Goal: Information Seeking & Learning: Find specific fact

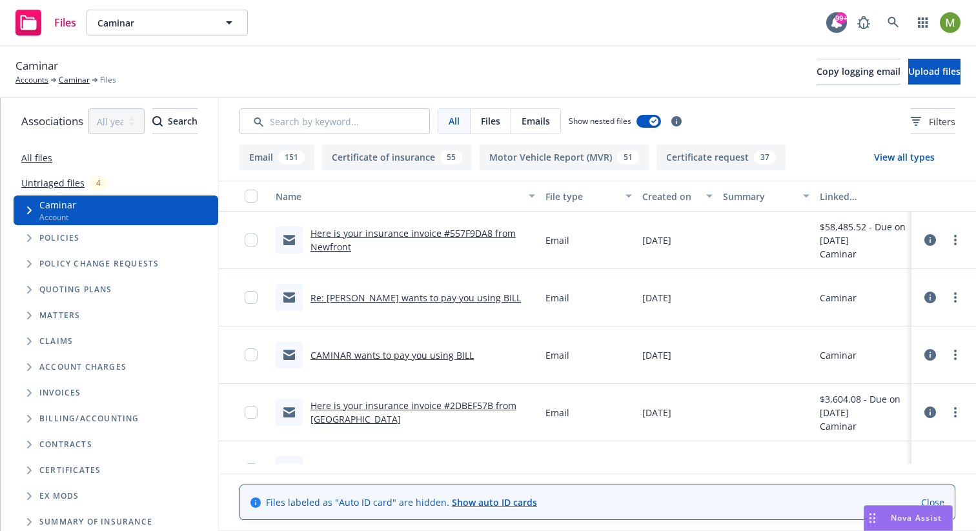
scroll to position [0, 37]
click at [467, 496] on link "Show auto ID cards" at bounding box center [494, 502] width 85 height 12
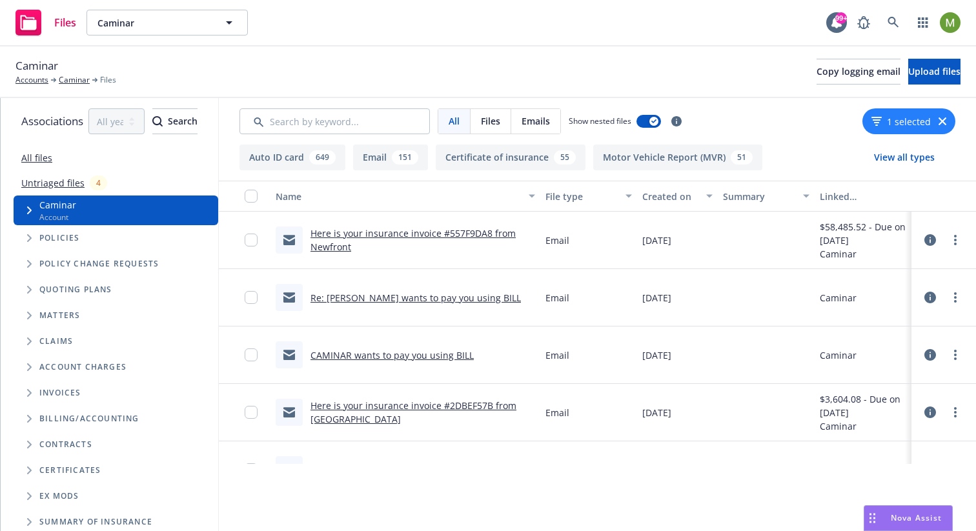
scroll to position [0, 0]
click at [288, 155] on button "Auto ID card 649" at bounding box center [293, 158] width 106 height 26
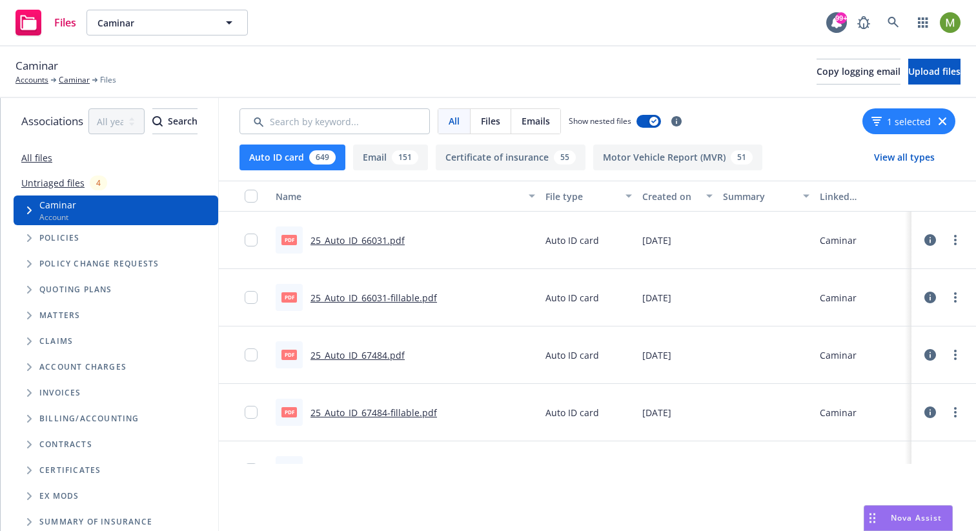
click at [936, 239] on icon at bounding box center [931, 240] width 12 height 12
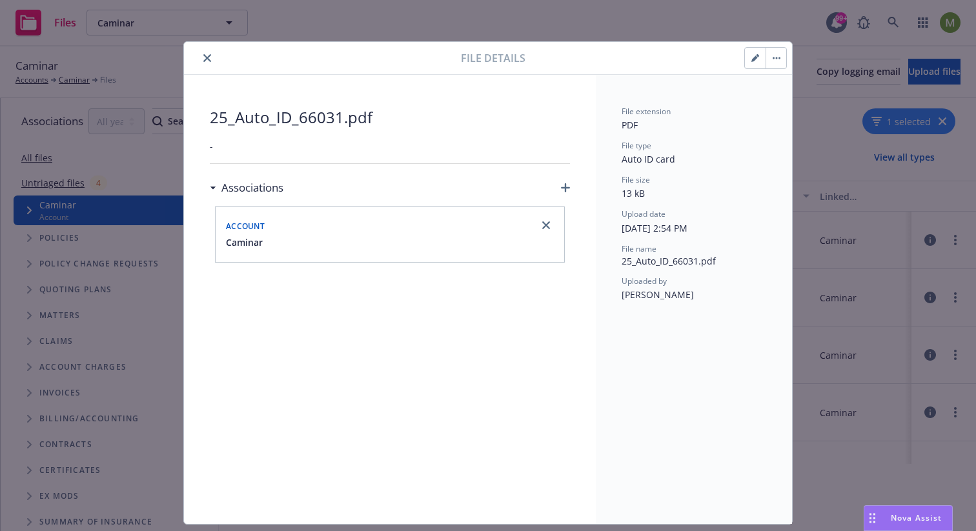
drag, startPoint x: 205, startPoint y: 58, endPoint x: 280, endPoint y: 90, distance: 81.3
click at [205, 59] on icon "close" at bounding box center [207, 58] width 8 height 8
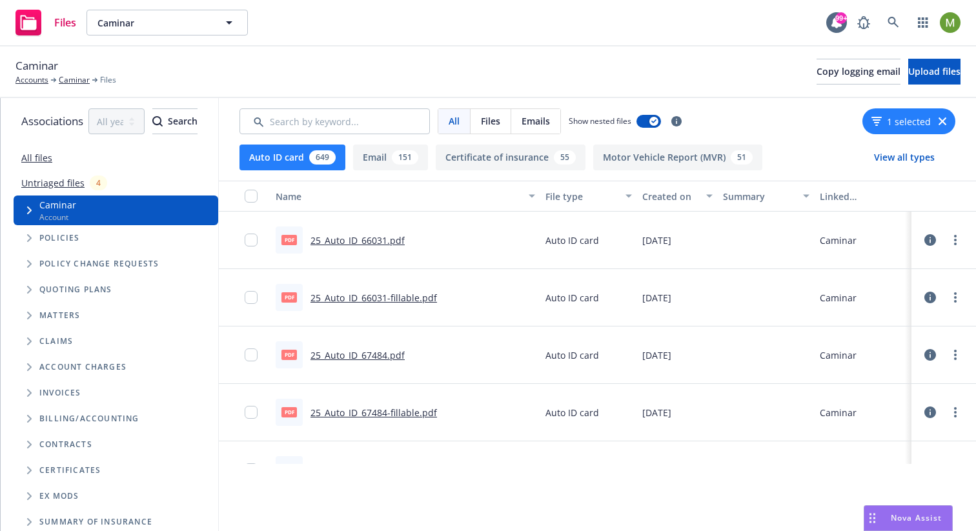
click at [936, 235] on icon at bounding box center [931, 240] width 12 height 12
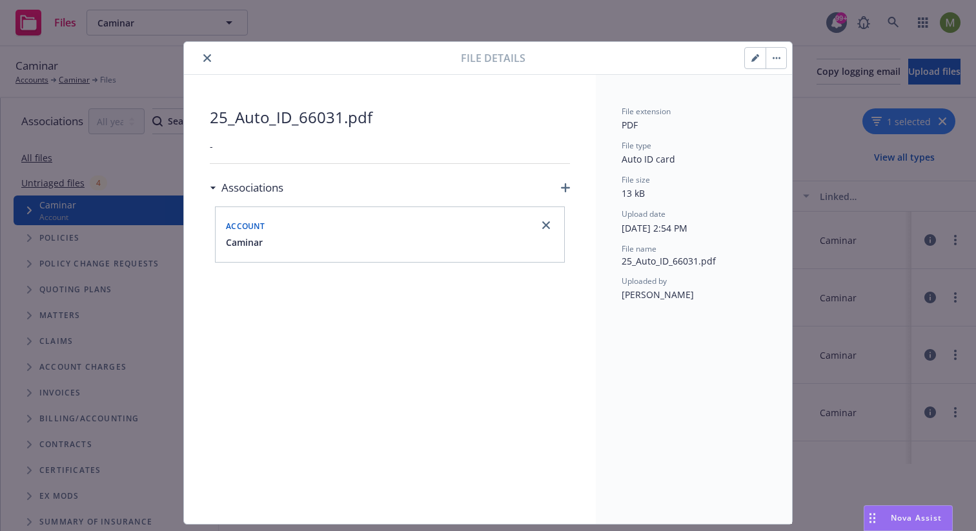
click at [207, 61] on button "close" at bounding box center [206, 57] width 15 height 15
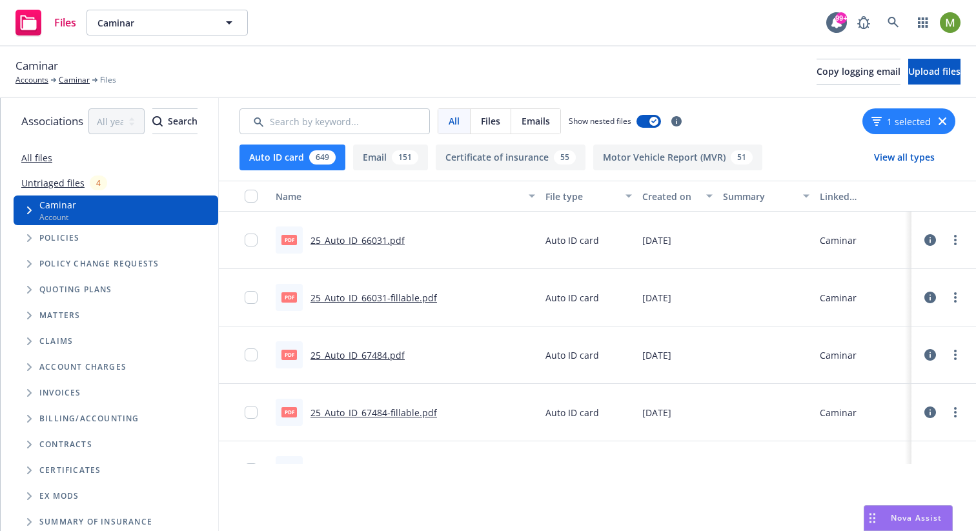
click at [352, 241] on link "25_Auto_ID_66031.pdf" at bounding box center [358, 240] width 94 height 12
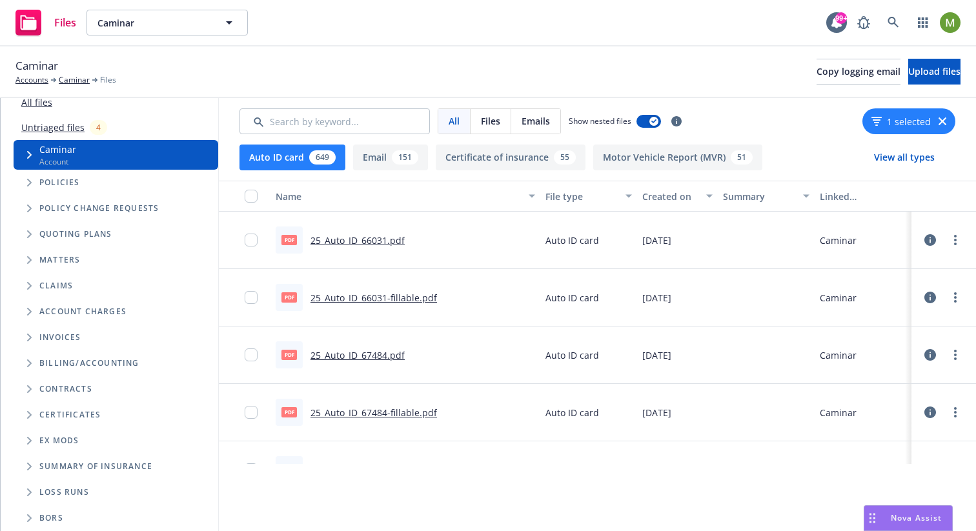
scroll to position [65, 0]
click at [94, 463] on div "Summary of insurance" at bounding box center [116, 466] width 194 height 21
click at [96, 463] on span "Summary of insurance" at bounding box center [95, 467] width 113 height 8
click at [30, 463] on icon "Folder Tree Example" at bounding box center [29, 467] width 5 height 8
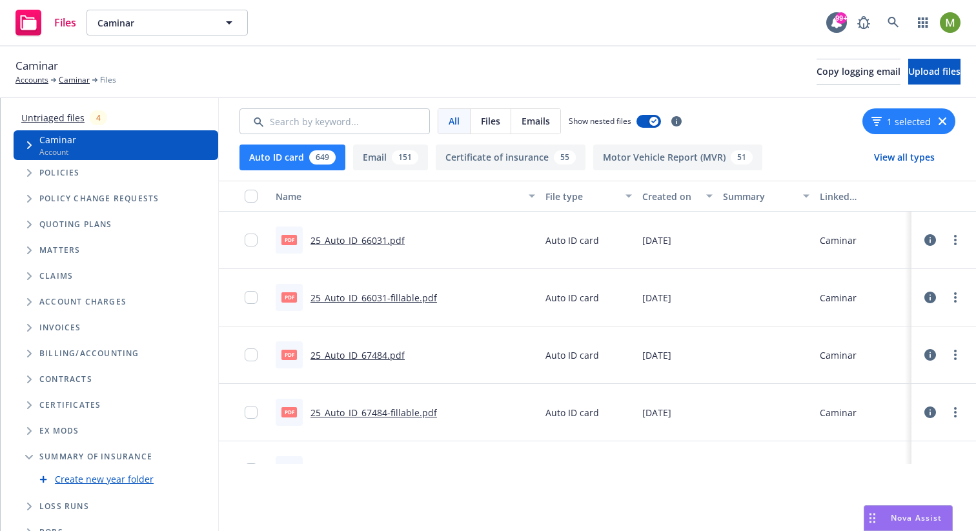
scroll to position [89, 0]
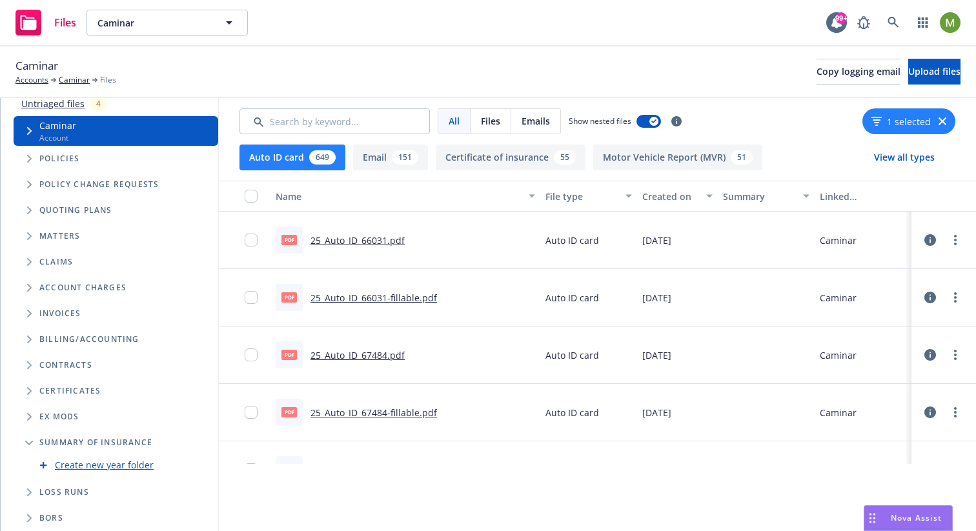
click at [103, 439] on span "Summary of insurance" at bounding box center [95, 443] width 113 height 8
click at [21, 433] on span "Folder Tree Example" at bounding box center [29, 443] width 21 height 21
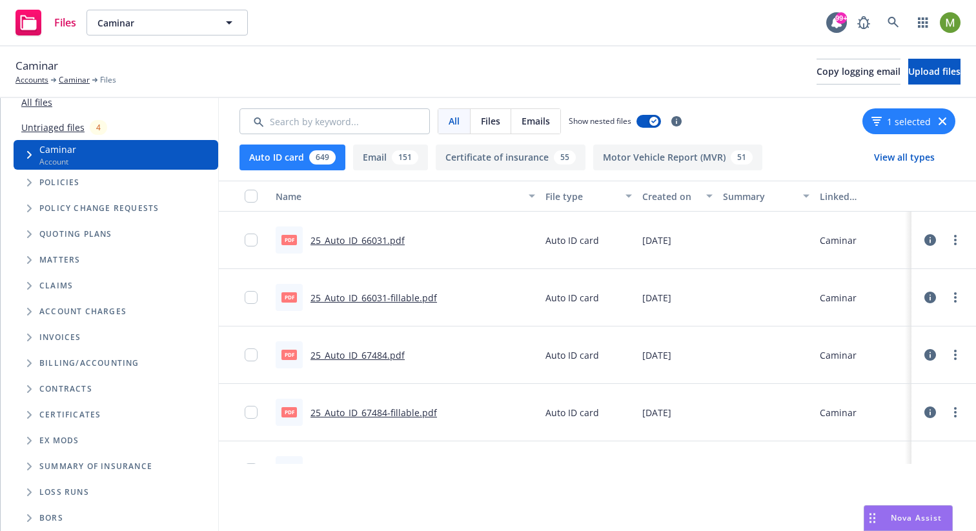
scroll to position [65, 0]
click at [44, 482] on div "Loss Runs" at bounding box center [116, 492] width 194 height 21
click at [48, 489] on span "Loss Runs" at bounding box center [64, 493] width 50 height 8
click at [25, 489] on span "Folder Tree Example" at bounding box center [29, 492] width 21 height 21
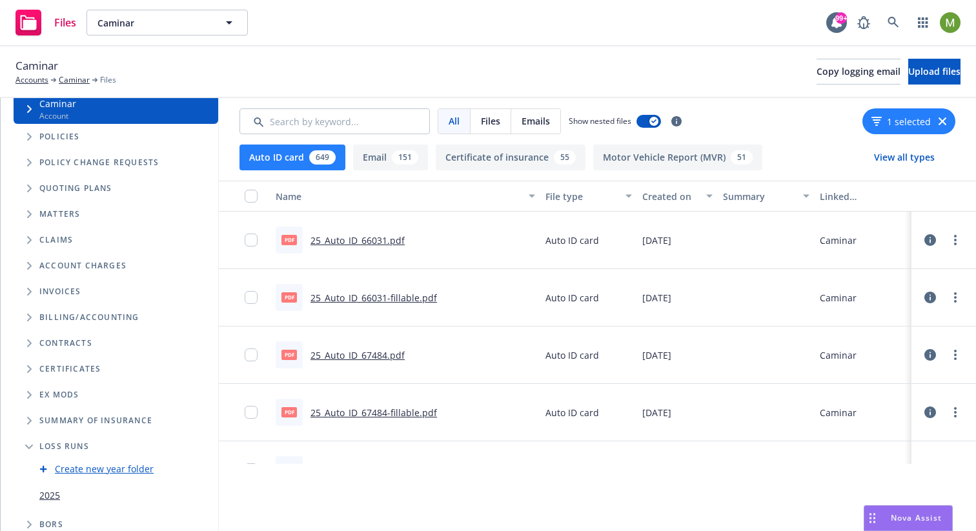
scroll to position [118, 0]
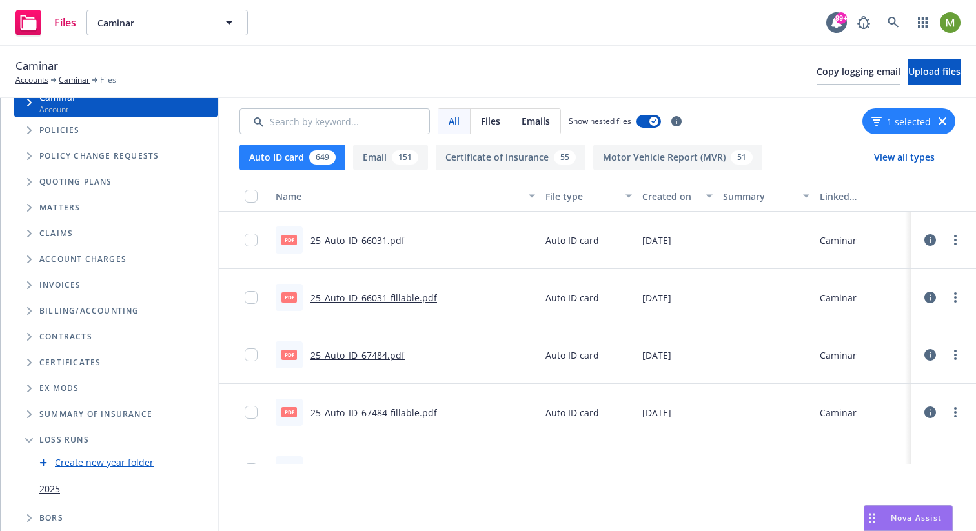
click at [48, 482] on link "2025" at bounding box center [49, 489] width 21 height 14
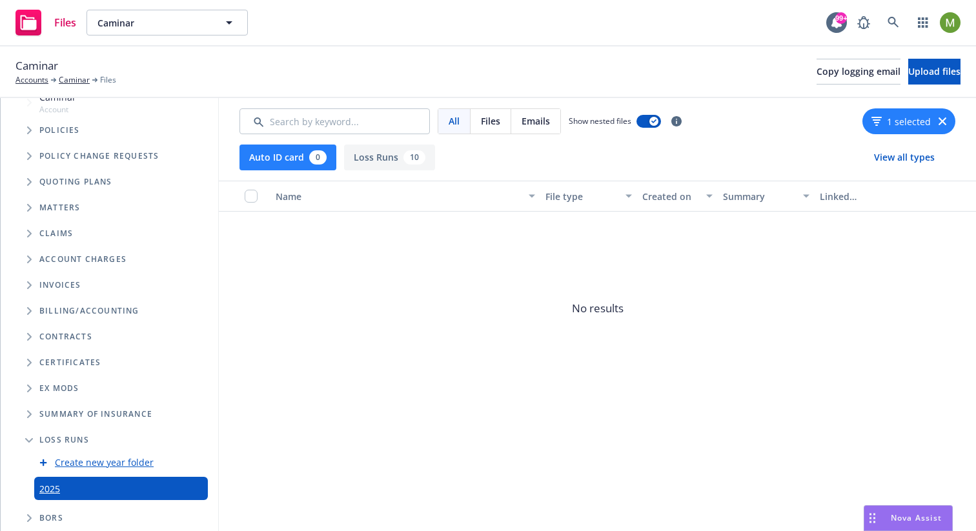
click at [315, 163] on button "Auto ID card 0" at bounding box center [288, 158] width 97 height 26
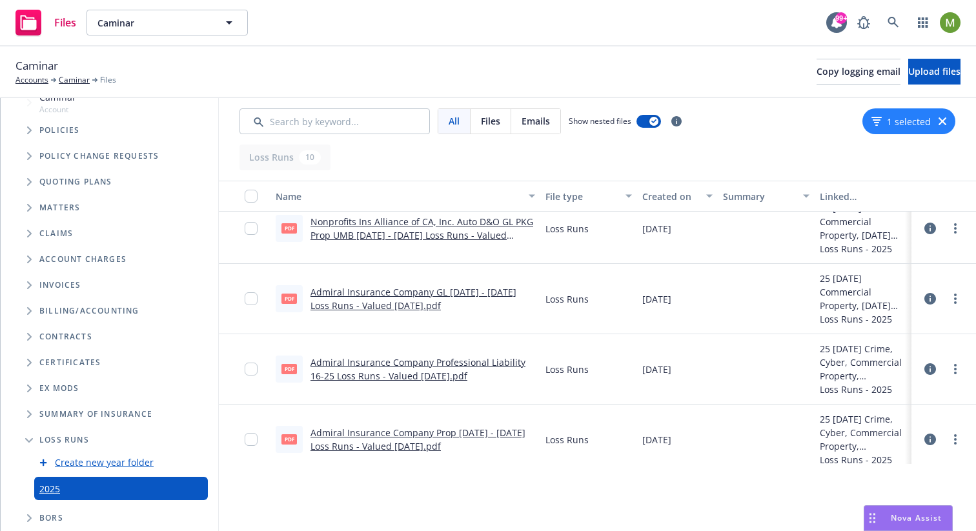
scroll to position [21, 0]
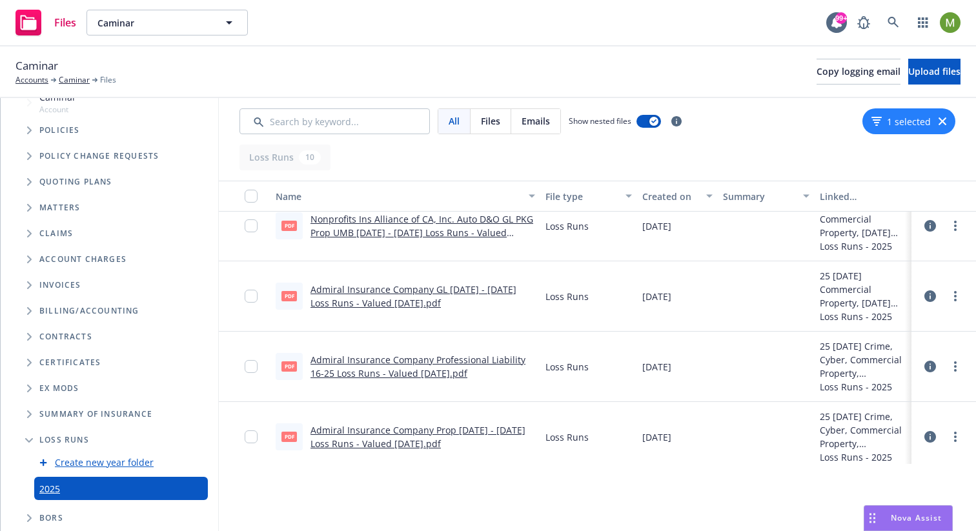
click at [445, 293] on link "Admiral Insurance Company GL 2024 - 2025 Loss Runs - Valued 2025-08-15.pdf" at bounding box center [414, 296] width 206 height 26
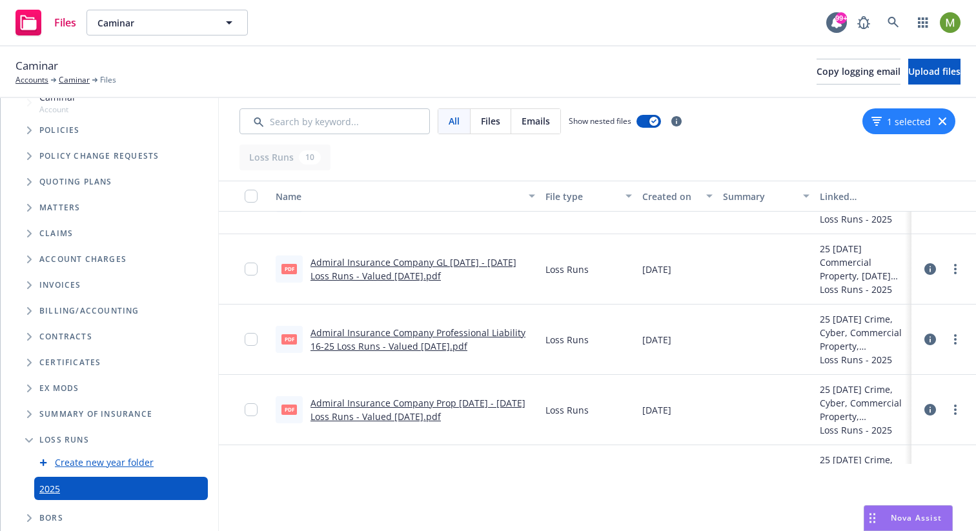
scroll to position [69, 0]
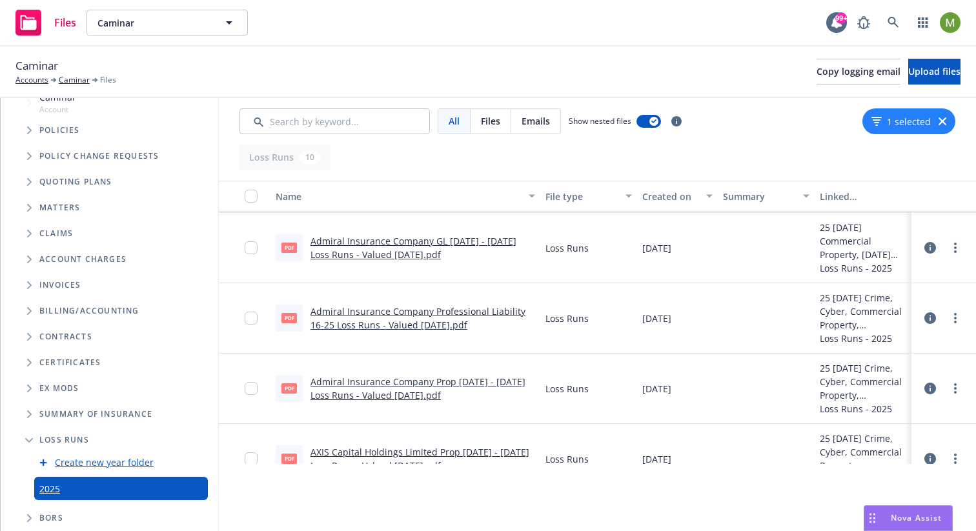
click at [26, 430] on span "Folder Tree Example" at bounding box center [29, 440] width 21 height 21
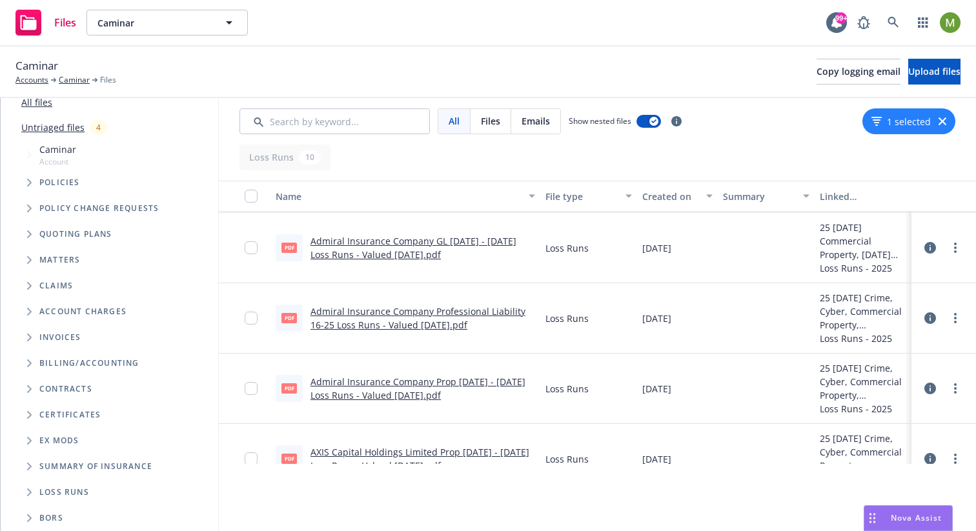
click at [31, 515] on icon "Folder Tree Example" at bounding box center [29, 519] width 5 height 8
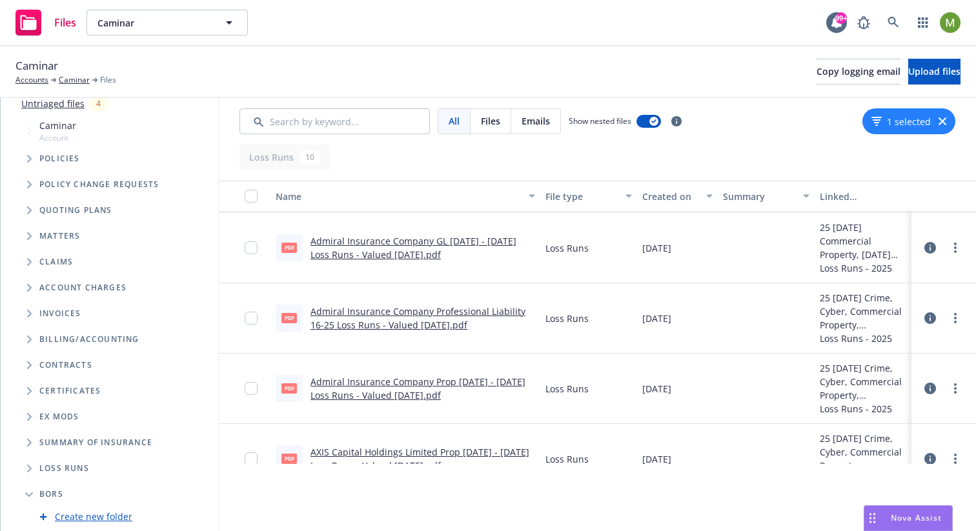
scroll to position [89, 0]
click at [25, 493] on icon "Folder Tree Example" at bounding box center [29, 495] width 8 height 5
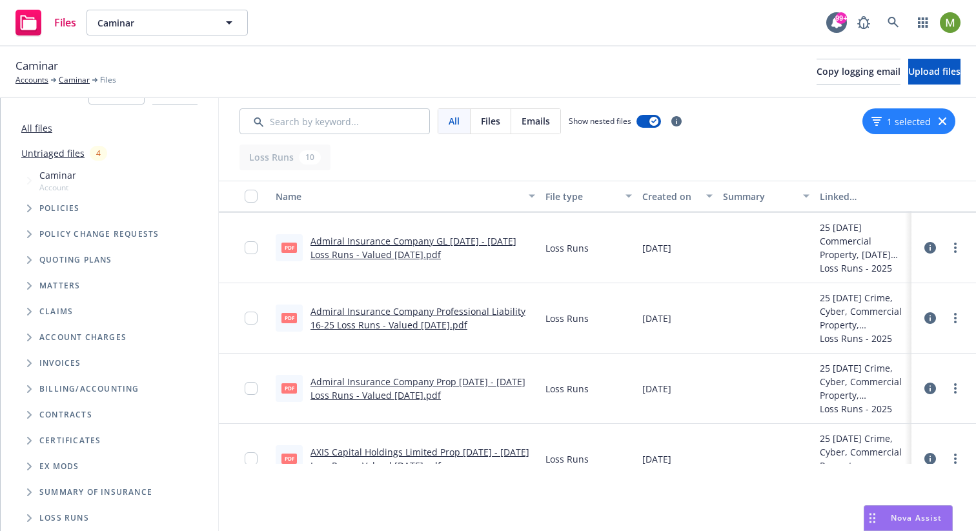
scroll to position [26, 0]
click at [34, 393] on span "Folder Tree Example" at bounding box center [29, 392] width 21 height 21
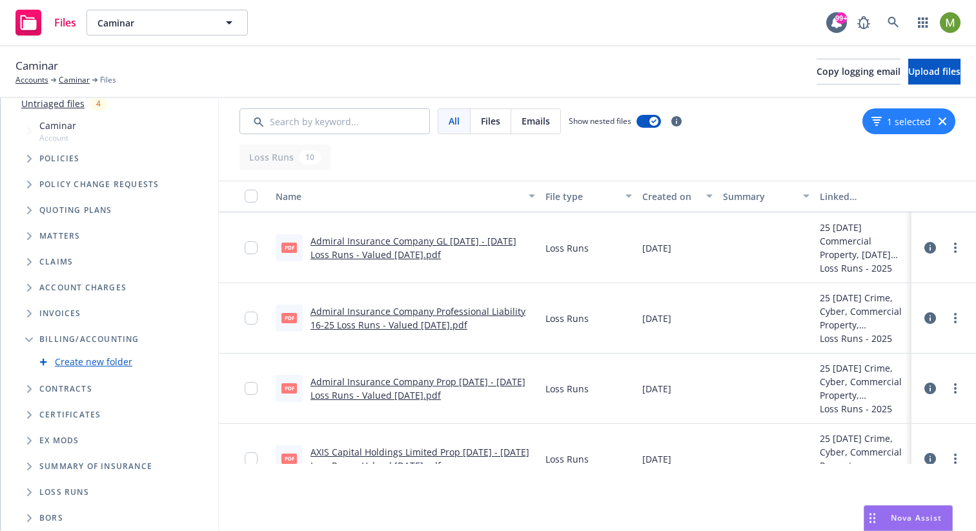
scroll to position [89, 0]
click at [26, 338] on icon "Folder Tree Example" at bounding box center [29, 340] width 8 height 5
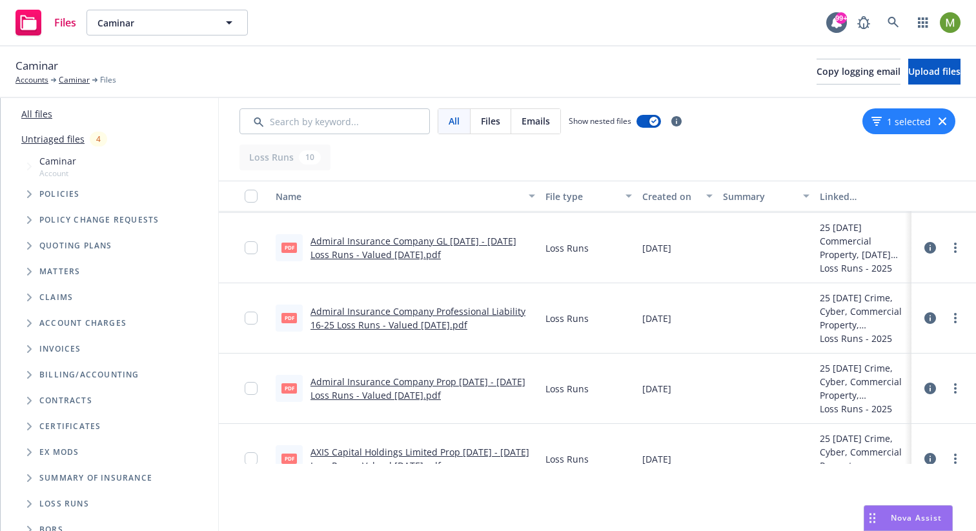
click at [25, 297] on span "Tree Example" at bounding box center [29, 297] width 21 height 21
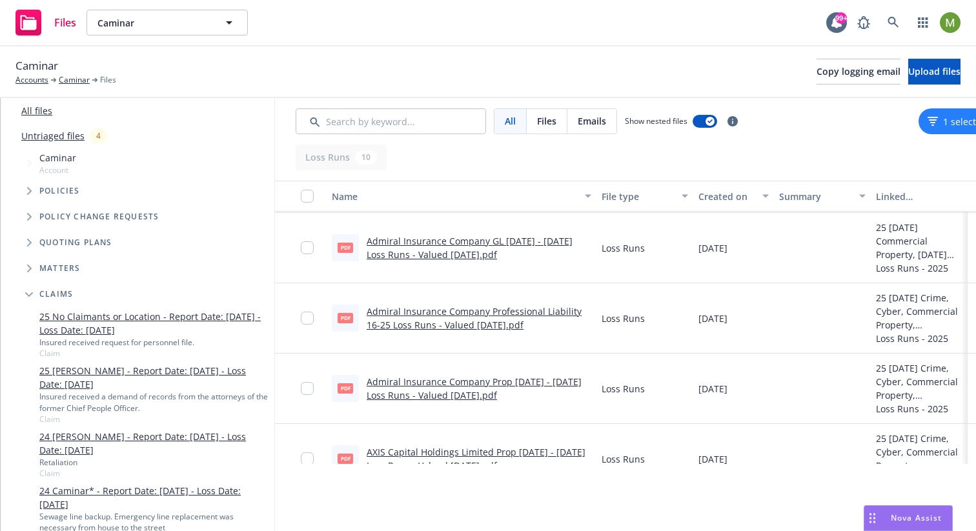
scroll to position [42, 0]
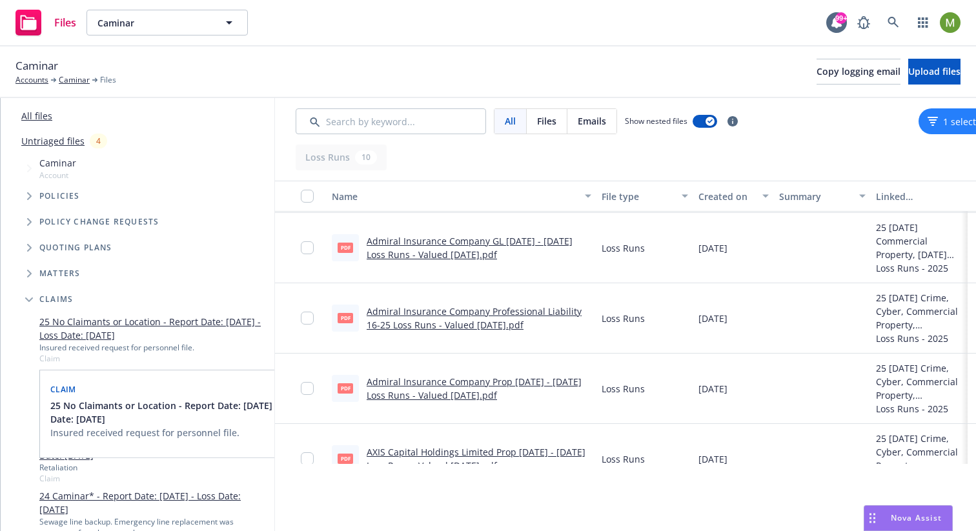
click at [113, 324] on link "25 No Claimants or Location - Report Date: 08/12/2025 - Loss Date: 07/21/2025" at bounding box center [154, 328] width 230 height 27
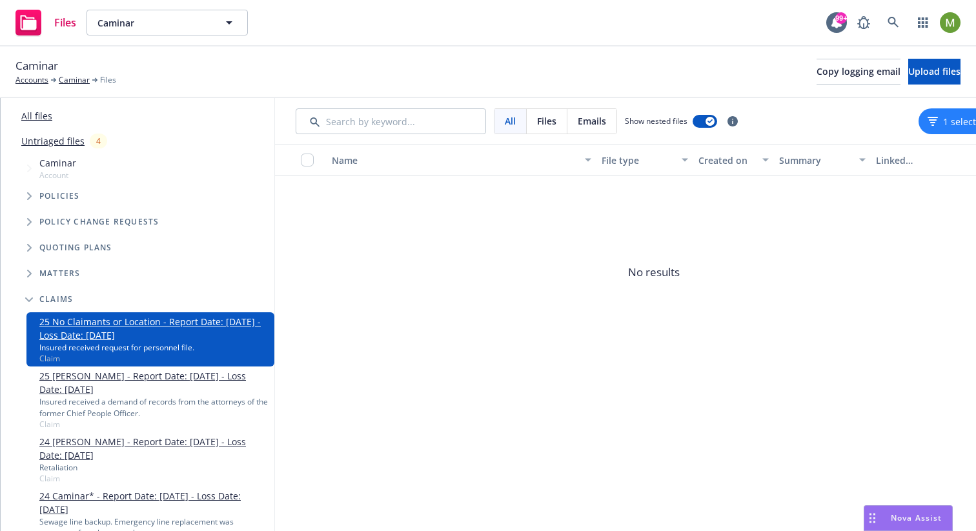
scroll to position [54, 0]
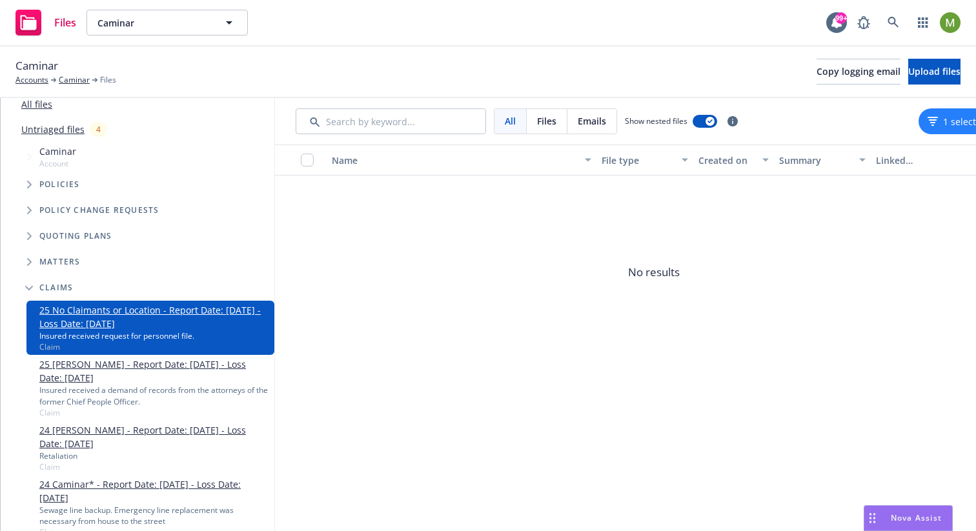
click at [99, 367] on link "25 Sherita Nzali - Report Date: 08/11/2025 - Loss Date: 07/22/2025" at bounding box center [154, 371] width 230 height 27
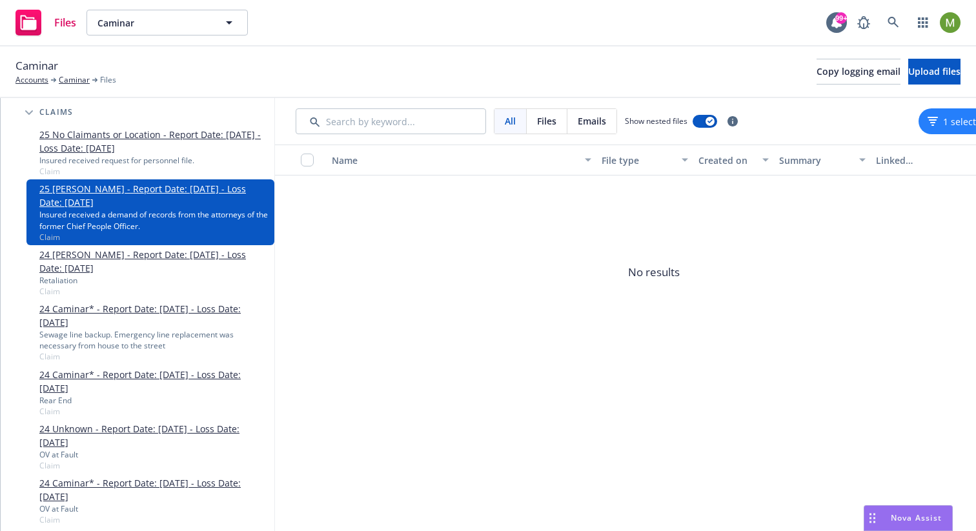
scroll to position [155, 0]
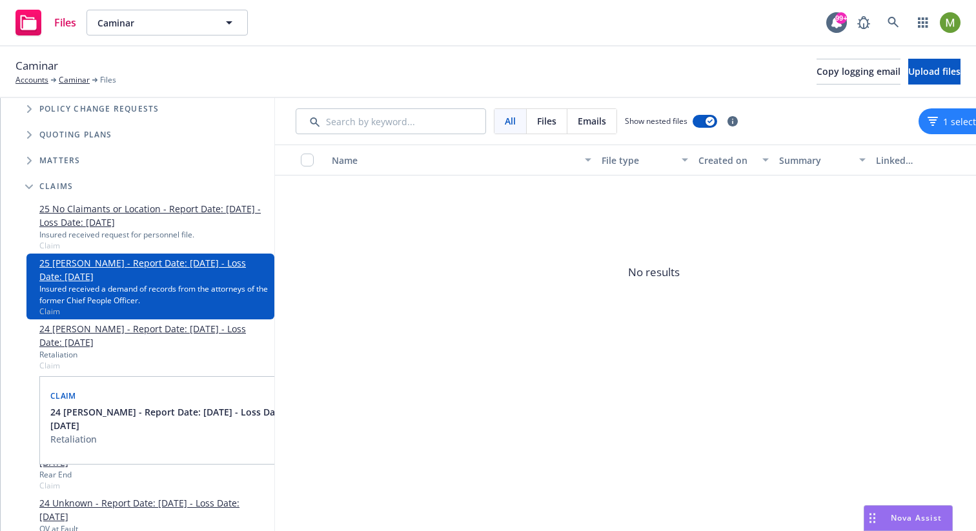
click at [101, 332] on link "24 Todd Mccleary - Report Date: 12/09/2024 - Loss Date: 06/02/2023" at bounding box center [154, 335] width 230 height 27
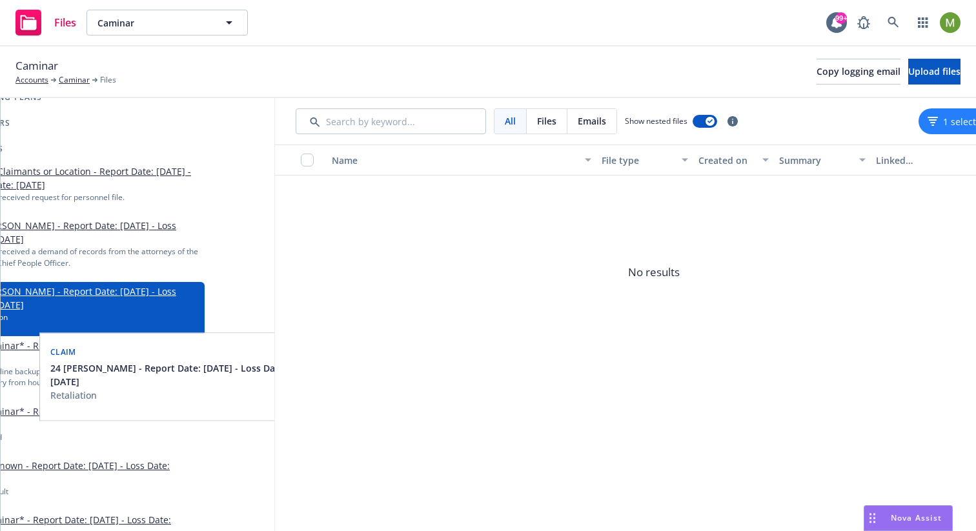
scroll to position [192, 0]
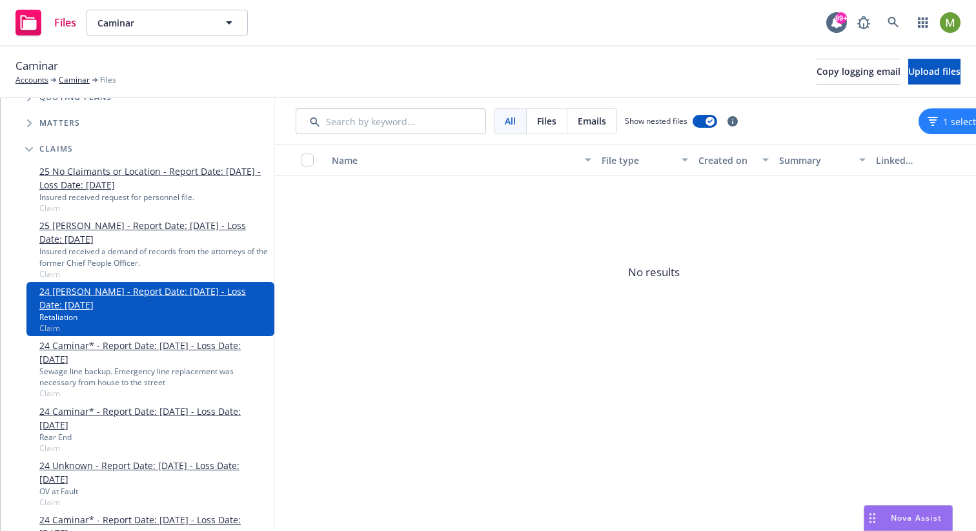
click at [101, 349] on link "24 Caminar* - Report Date: 11/26/2024 - Loss Date: 09/24/2024" at bounding box center [154, 352] width 230 height 27
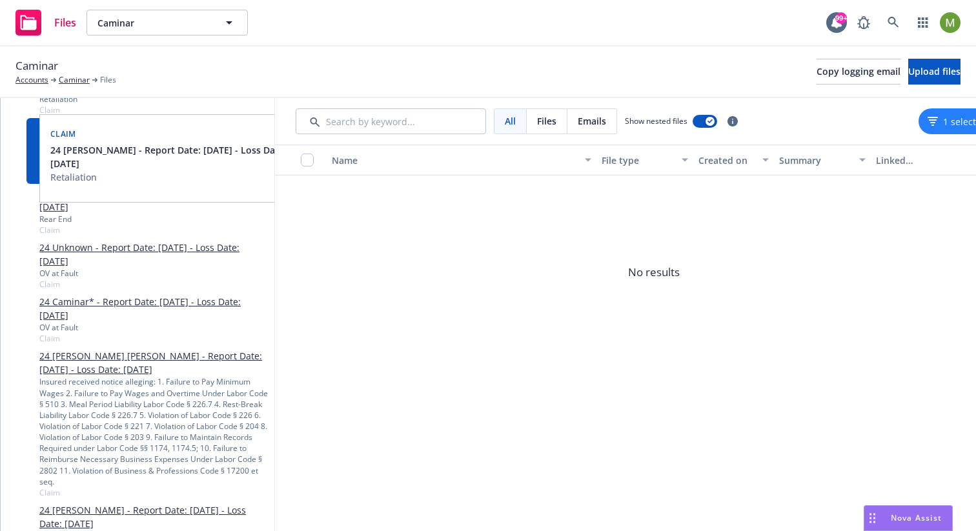
scroll to position [417, 0]
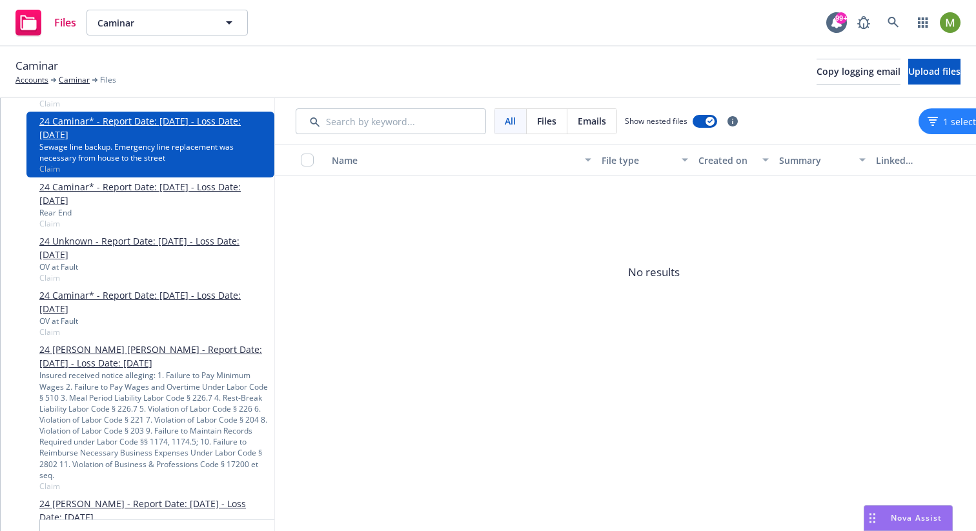
click at [150, 355] on link "24 Edgar A. Ortiz Guerrero - Report Date: 11/14/2024 - Loss Date: 10/15/2024" at bounding box center [154, 356] width 230 height 27
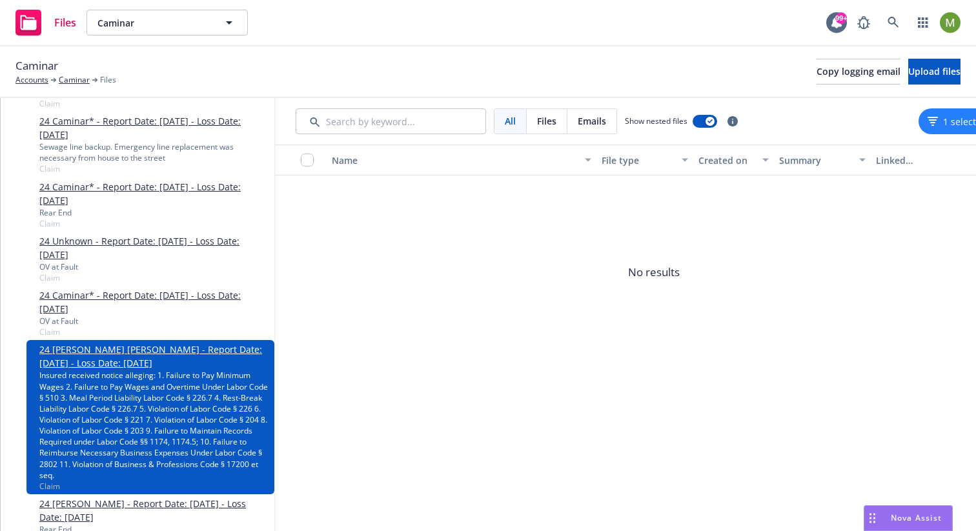
click at [111, 309] on link "24 Caminar* - Report Date: 11/14/2024 - Loss Date: 11/13/2024" at bounding box center [154, 302] width 230 height 27
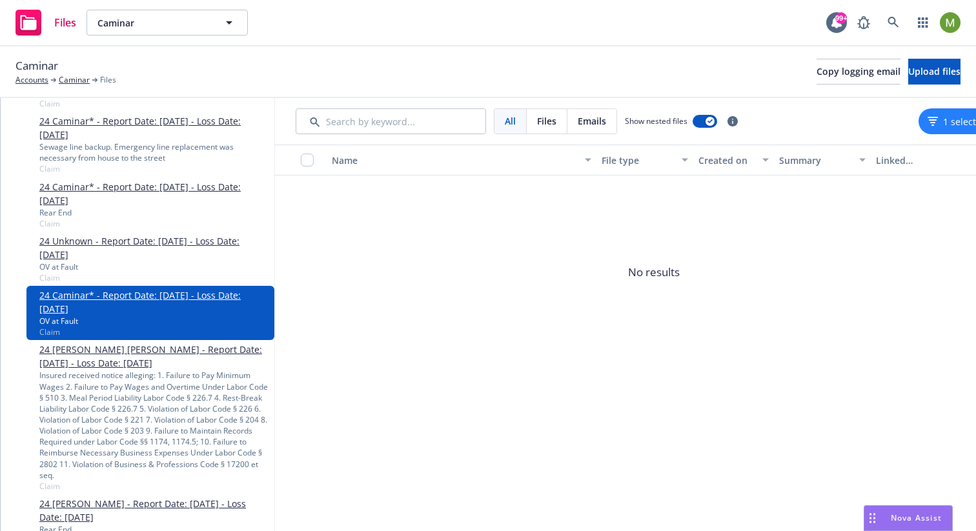
click at [937, 119] on button "1 selected" at bounding box center [957, 122] width 59 height 14
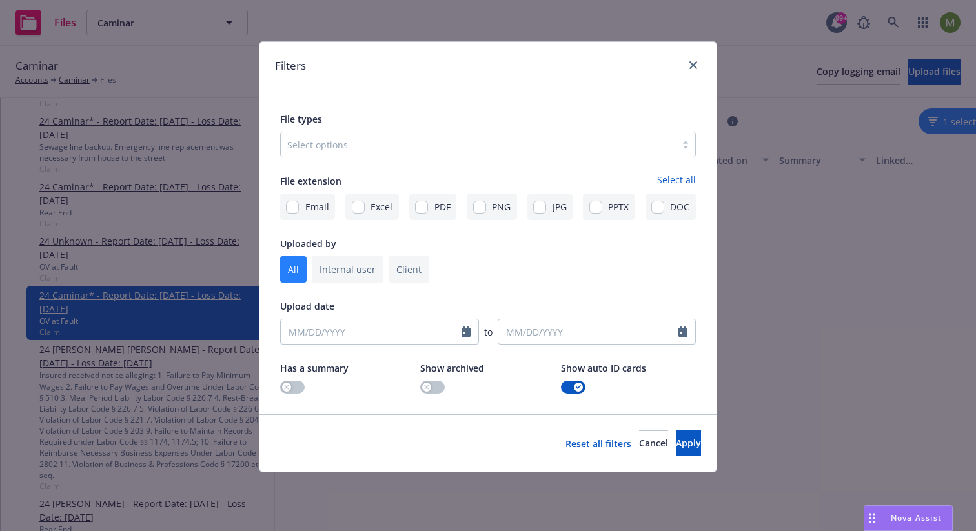
click at [585, 383] on div at bounding box center [628, 387] width 135 height 13
click at [578, 387] on icon "button" at bounding box center [578, 387] width 5 height 4
click at [676, 445] on span "Apply" at bounding box center [688, 443] width 25 height 12
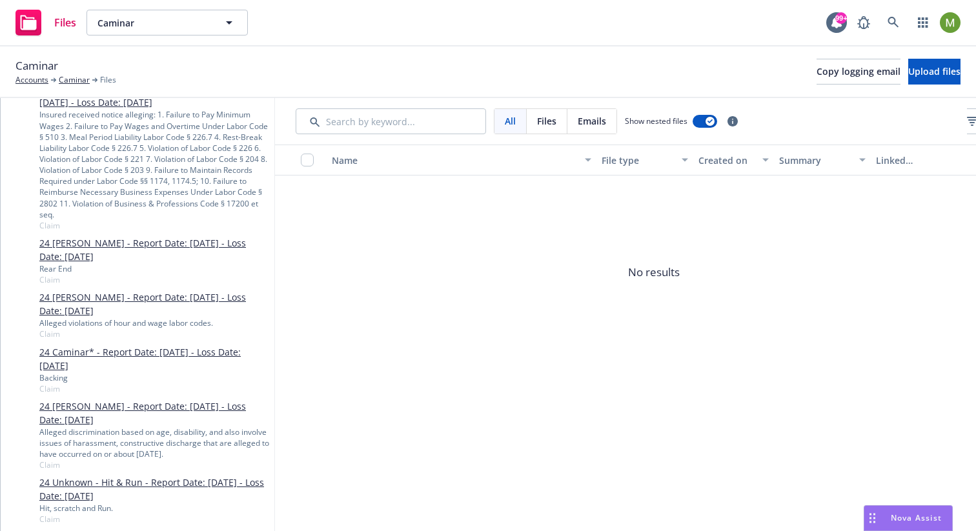
scroll to position [678, 0]
click at [89, 263] on link "24 Naomi Zaul - Report Date: 11/14/2024 - Loss Date: 11/12/2024" at bounding box center [154, 249] width 230 height 27
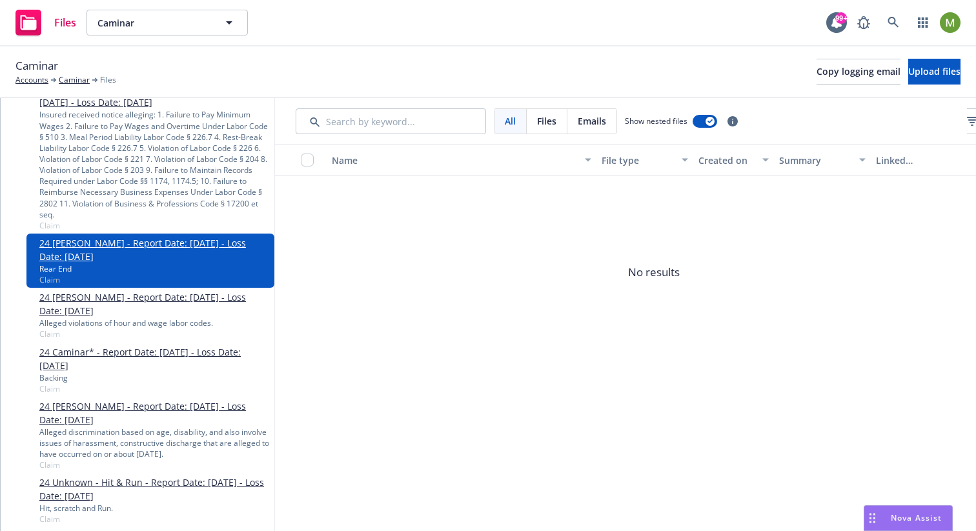
click at [90, 318] on link "24 Denise Gaytan - Report Date: 11/07/2024 - Loss Date: 10/17/2024" at bounding box center [154, 304] width 230 height 27
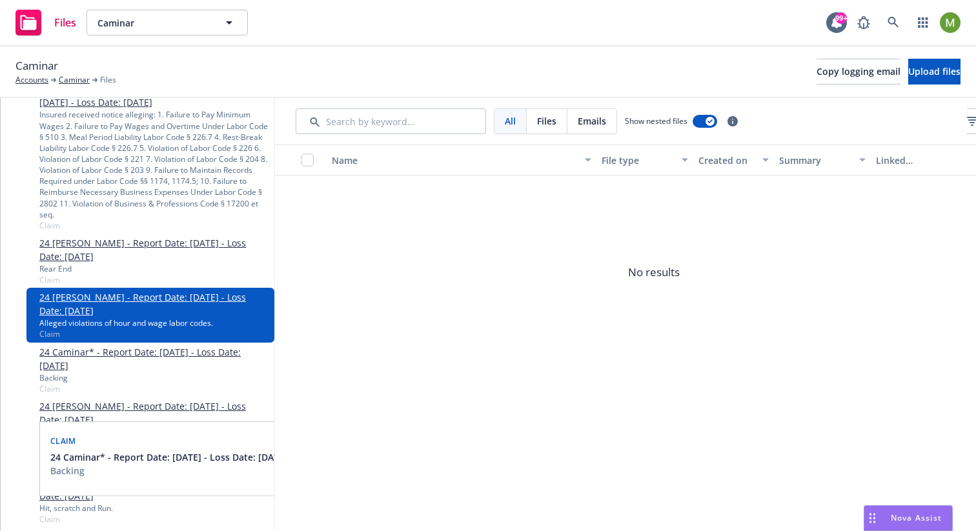
click at [116, 373] on link "24 Caminar* - Report Date: 09/25/2024 - Loss Date: 09/12/2024" at bounding box center [154, 358] width 230 height 27
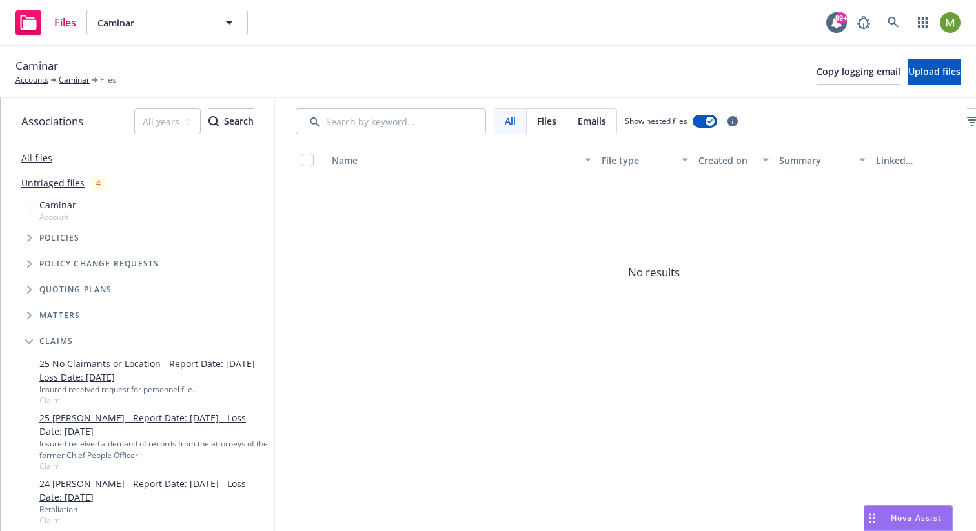
click at [29, 344] on icon "Tree Example" at bounding box center [29, 342] width 8 height 5
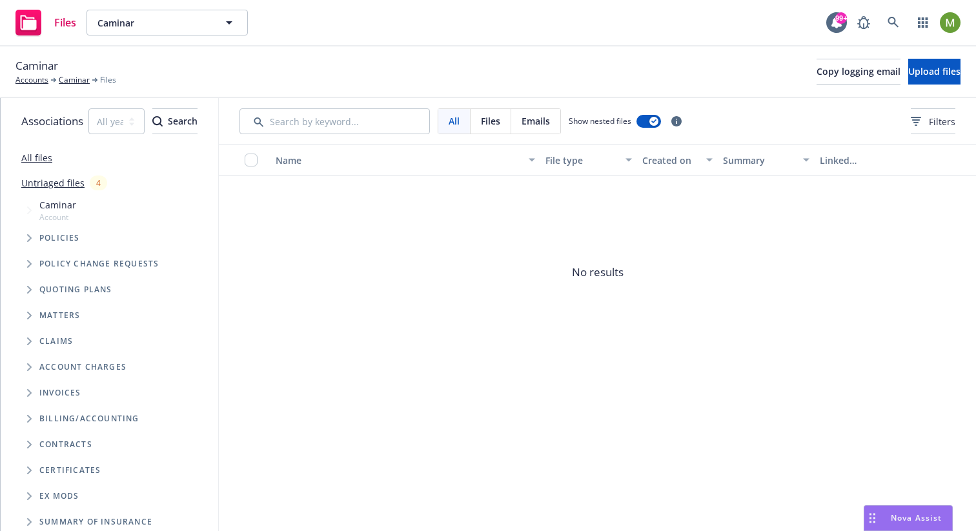
click at [26, 318] on span "Tree Example" at bounding box center [29, 315] width 21 height 21
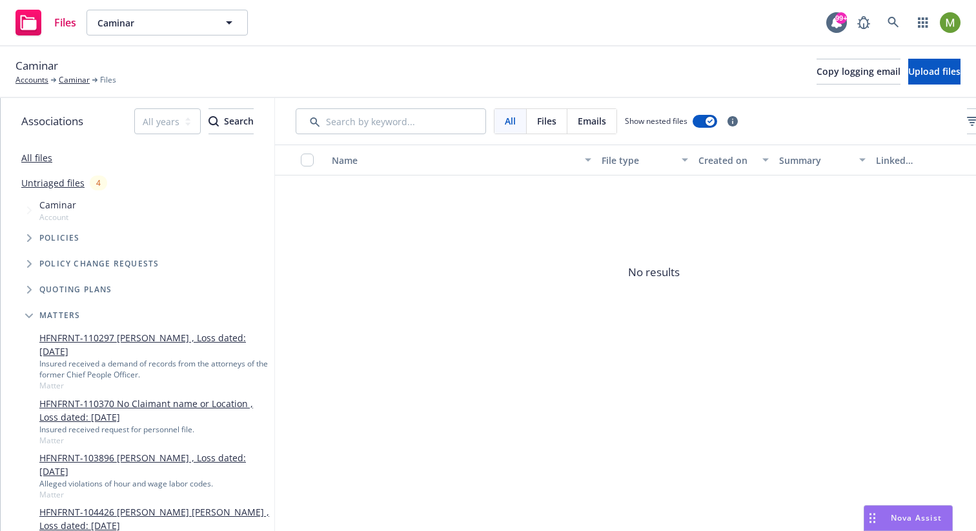
click at [74, 342] on link "HFNFRNT-110297 Sherita Nzali , Loss dated: 07/22/2025" at bounding box center [154, 344] width 230 height 27
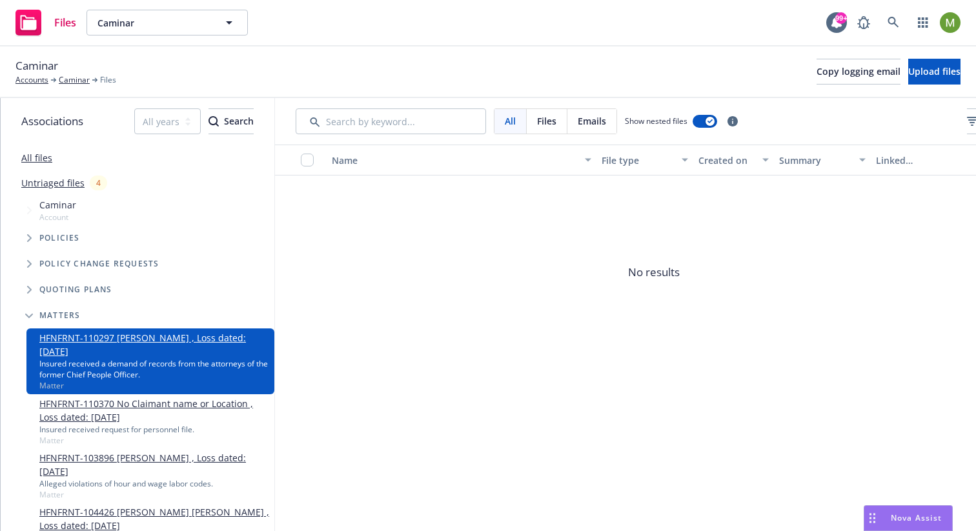
scroll to position [39, 0]
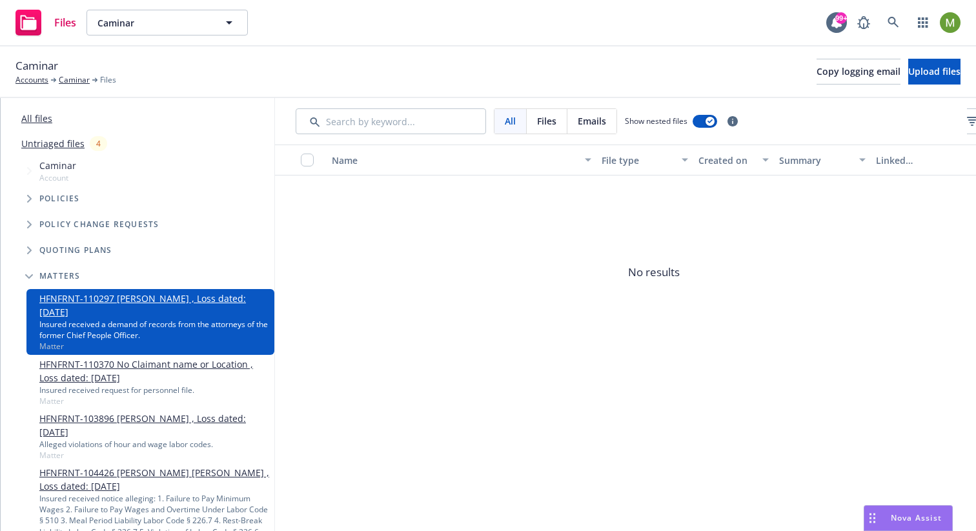
click at [78, 355] on div "HFNFRNT-110370 No Claimant name or Location , Loss dated: 07/21/2025 Insured re…" at bounding box center [150, 382] width 248 height 54
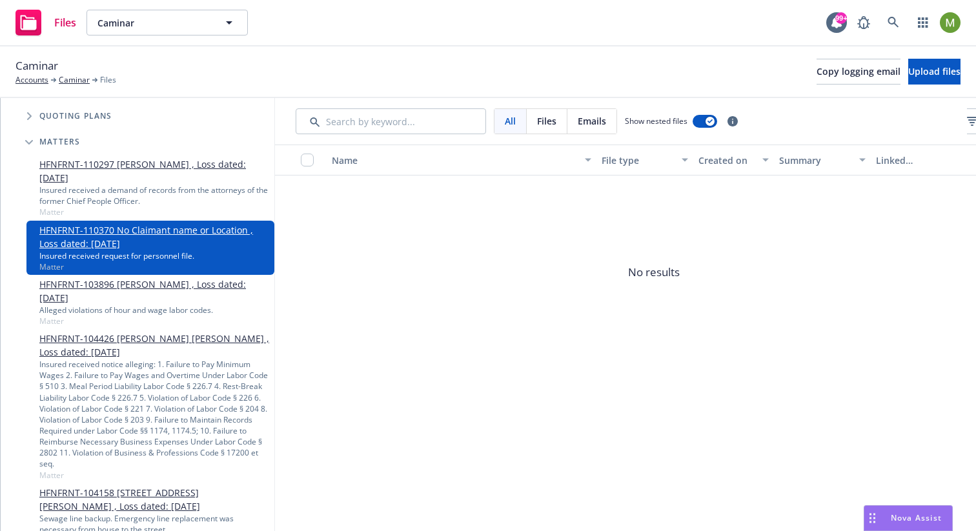
scroll to position [178, 0]
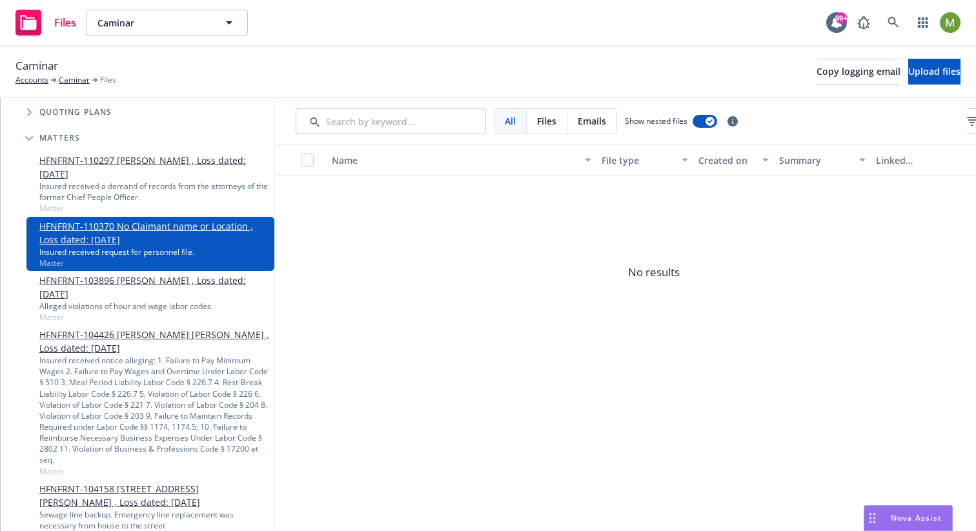
click at [87, 287] on link "HFNFRNT-103896 Denise Gaytan , Loss dated: 10/17/2024" at bounding box center [154, 287] width 230 height 27
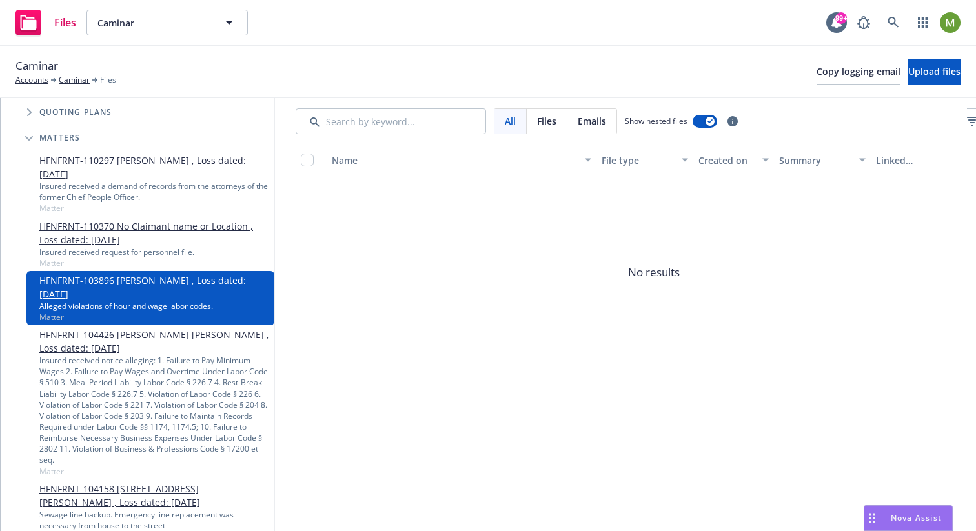
click at [97, 333] on link "HFNFRNT-104426 Edgar A. Ortiz Guerrero , Loss dated: 10/15/2024" at bounding box center [154, 341] width 230 height 27
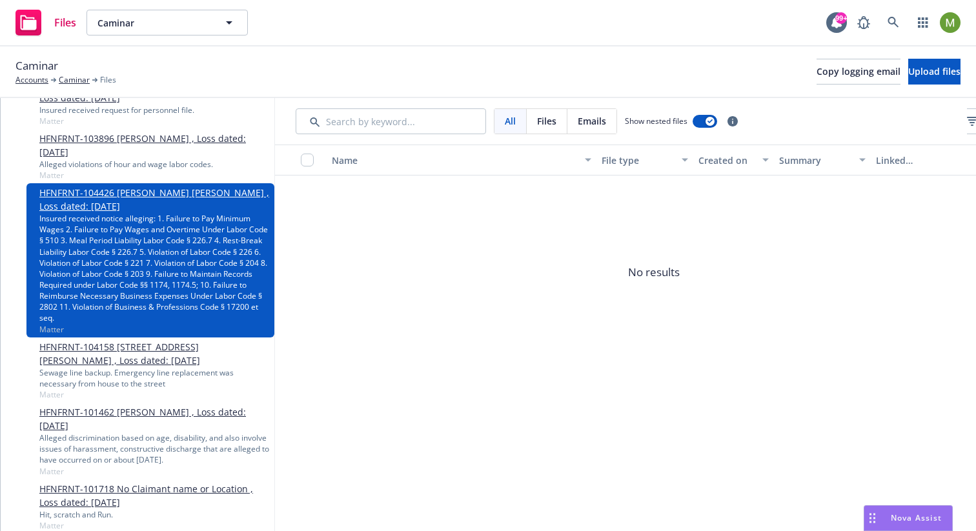
scroll to position [345, 0]
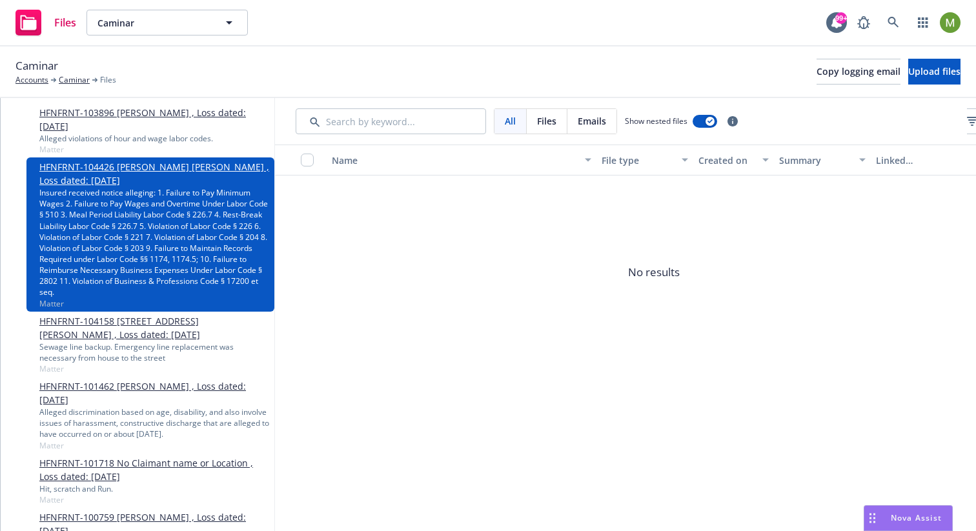
click at [96, 342] on link "HFNFRNT-104158 251 Jackson Ave, Redwood City, CA, 94061, USA , Loss dated: 09/2…" at bounding box center [154, 327] width 230 height 27
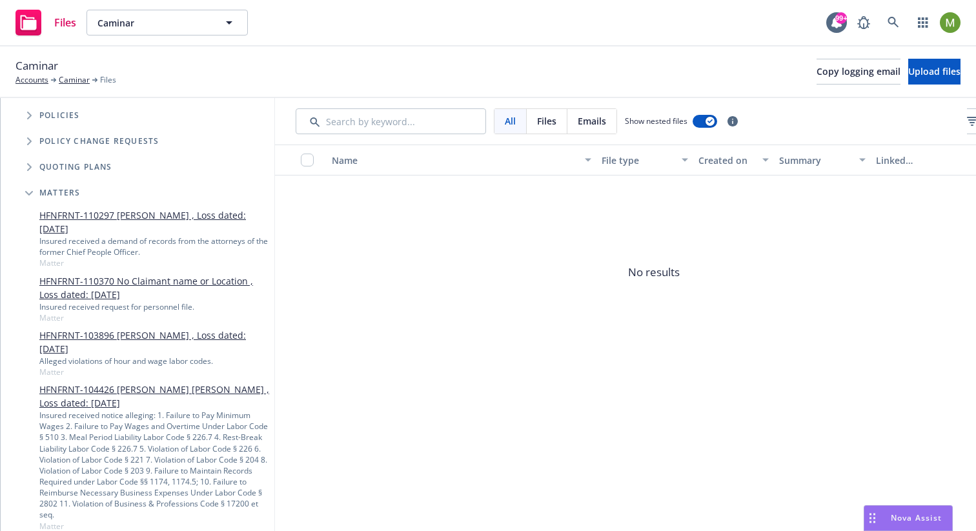
click at [29, 193] on icon "Tree Example" at bounding box center [29, 193] width 8 height 5
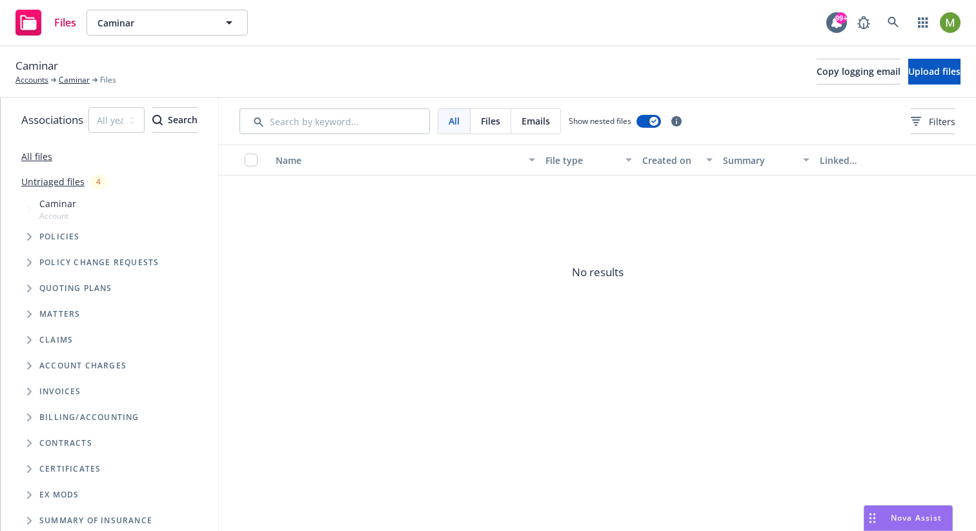
scroll to position [2, 0]
click at [37, 182] on link "Untriaged files" at bounding box center [52, 181] width 63 height 14
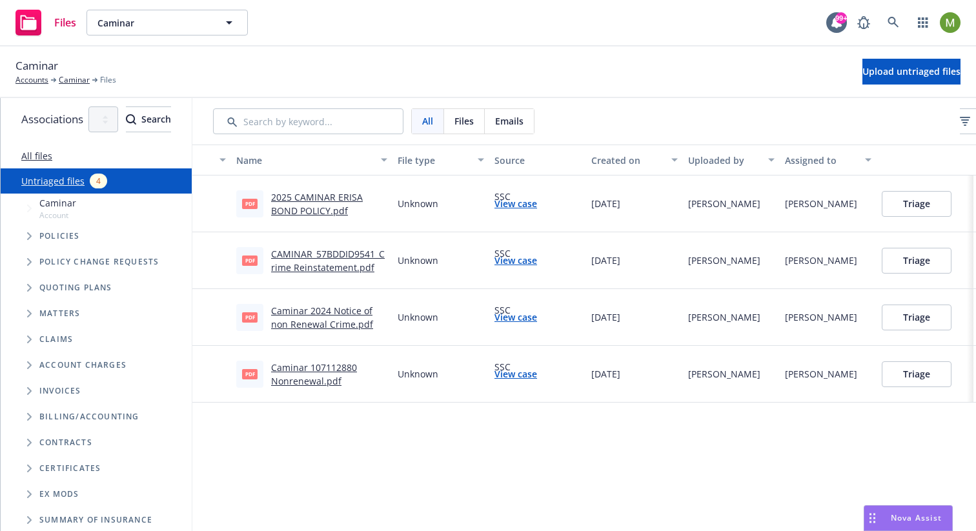
click at [358, 208] on link "2025 CAMINAR ERISA BOND POLICY.pdf" at bounding box center [317, 204] width 92 height 26
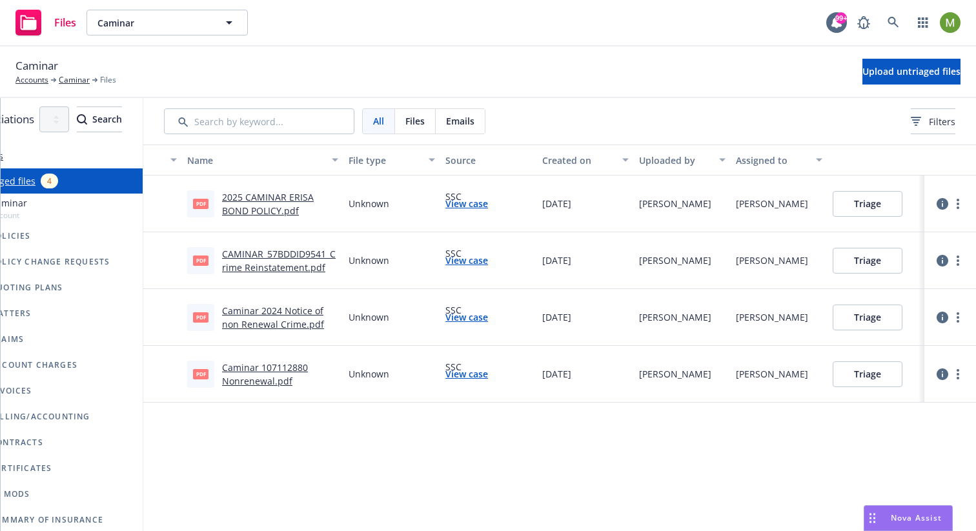
scroll to position [0, 103]
click at [912, 119] on icon at bounding box center [916, 119] width 8 height 1
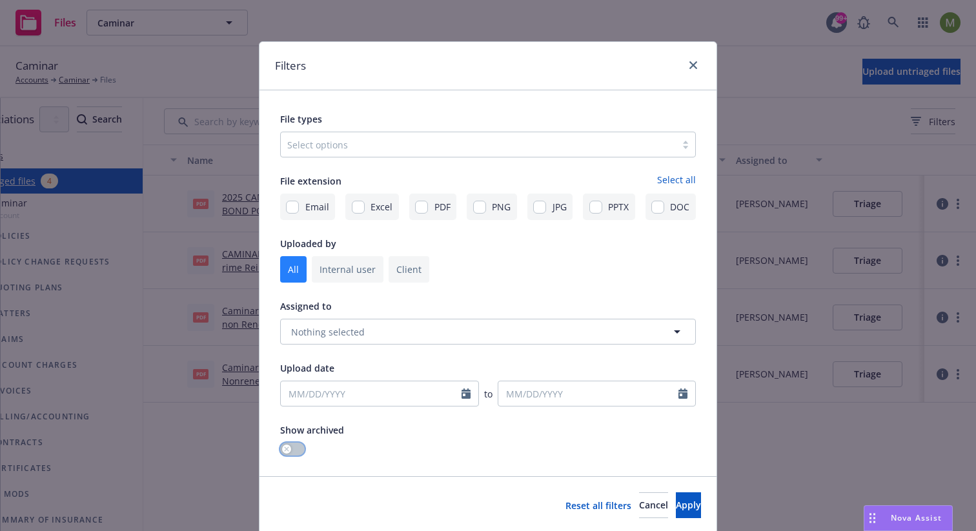
click at [293, 452] on button "button" at bounding box center [292, 449] width 25 height 13
click at [676, 506] on span "Apply" at bounding box center [688, 505] width 25 height 12
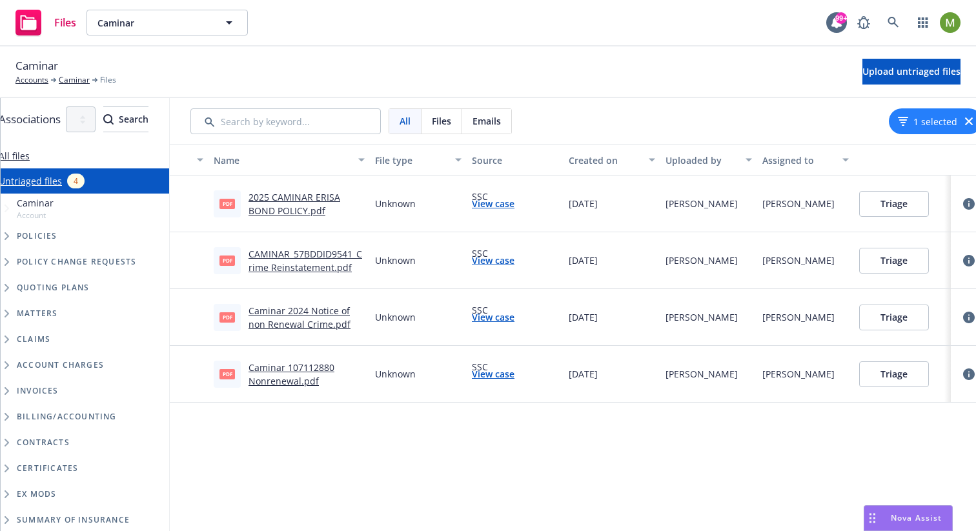
scroll to position [0, 0]
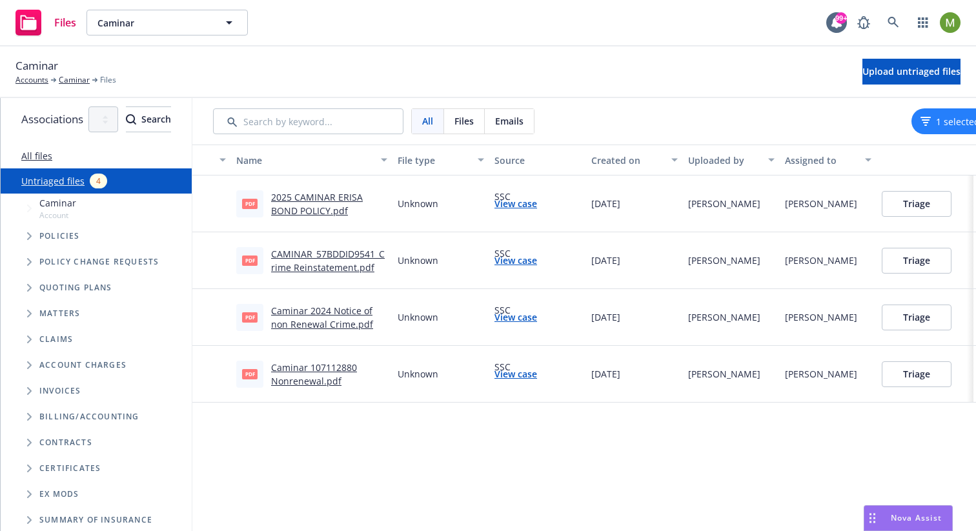
click at [64, 209] on span "Caminar" at bounding box center [57, 203] width 37 height 14
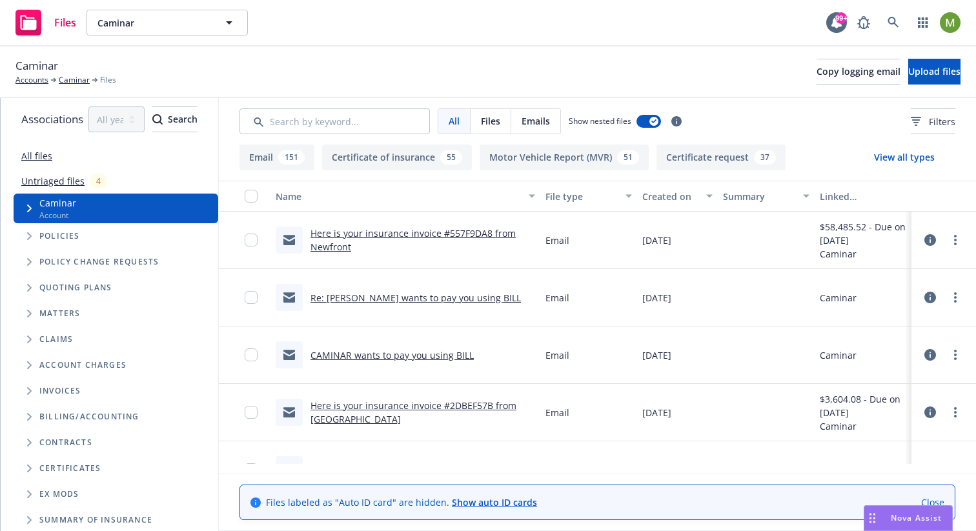
click at [917, 524] on span "Nova Assist" at bounding box center [916, 518] width 51 height 11
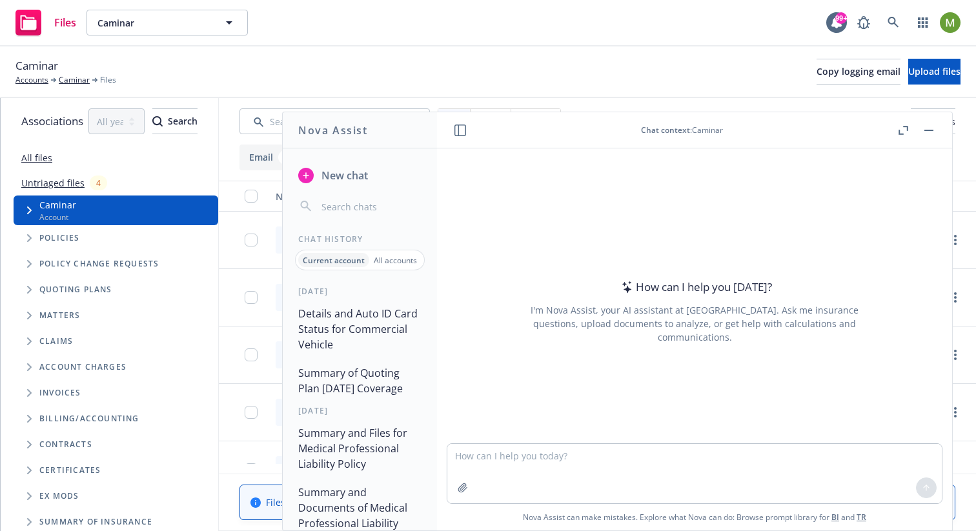
click at [929, 130] on button "button" at bounding box center [928, 130] width 15 height 15
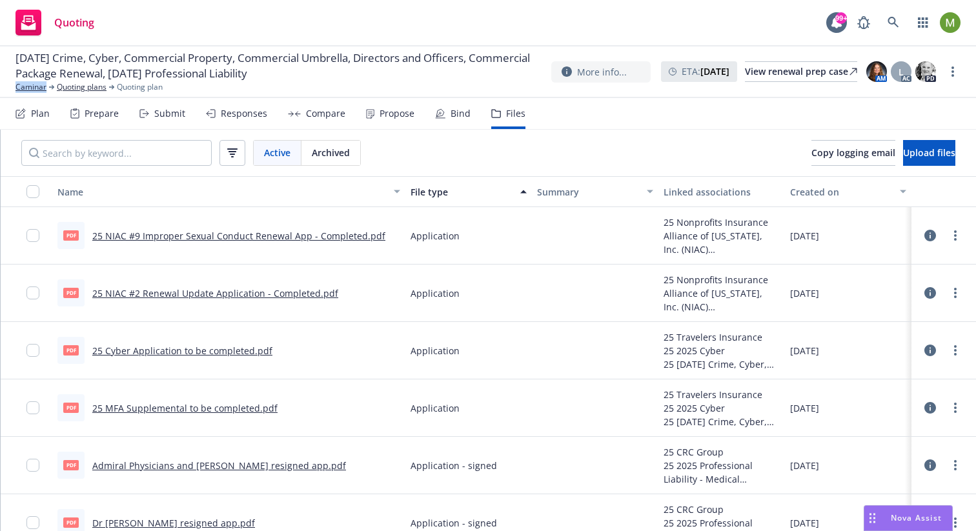
click at [917, 516] on span "Nova Assist" at bounding box center [916, 518] width 51 height 11
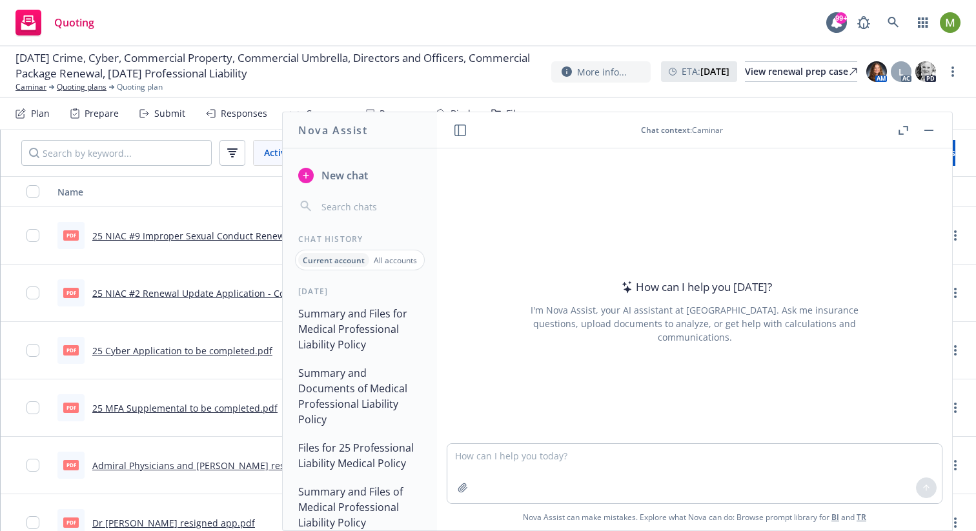
click at [276, 38] on div "Quoting 99+" at bounding box center [488, 23] width 976 height 46
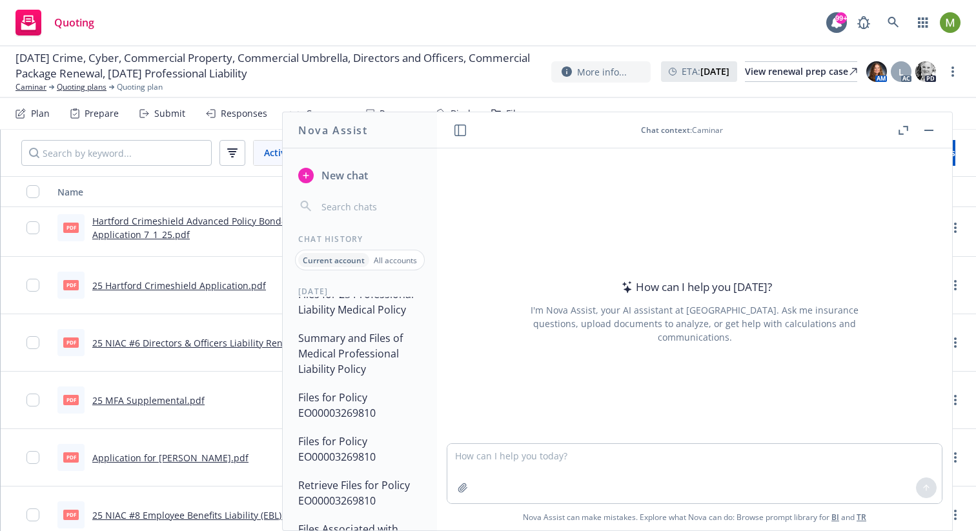
scroll to position [176, 0]
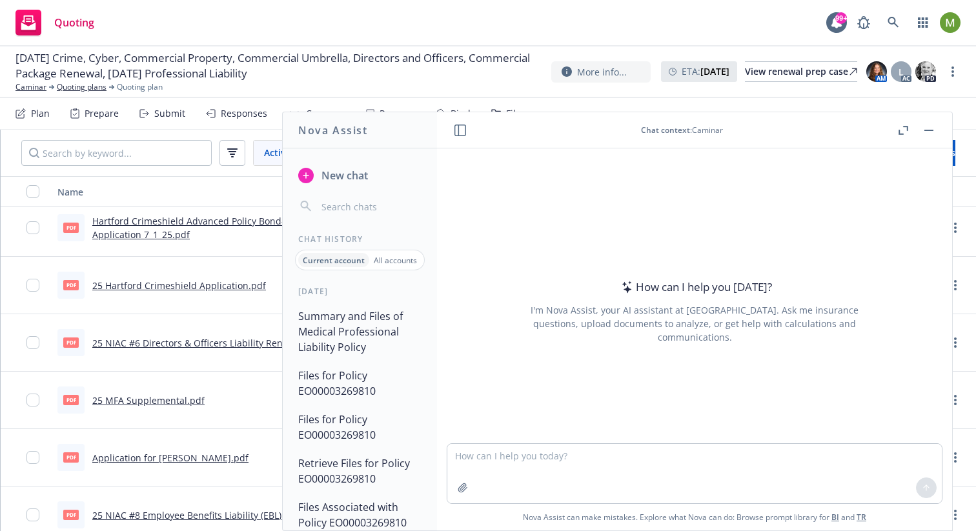
click at [406, 18] on div "Quoting 99+" at bounding box center [488, 23] width 976 height 46
click at [939, 134] on header "Chat context : Caminar" at bounding box center [694, 130] width 515 height 36
click at [932, 132] on button "button" at bounding box center [928, 130] width 15 height 15
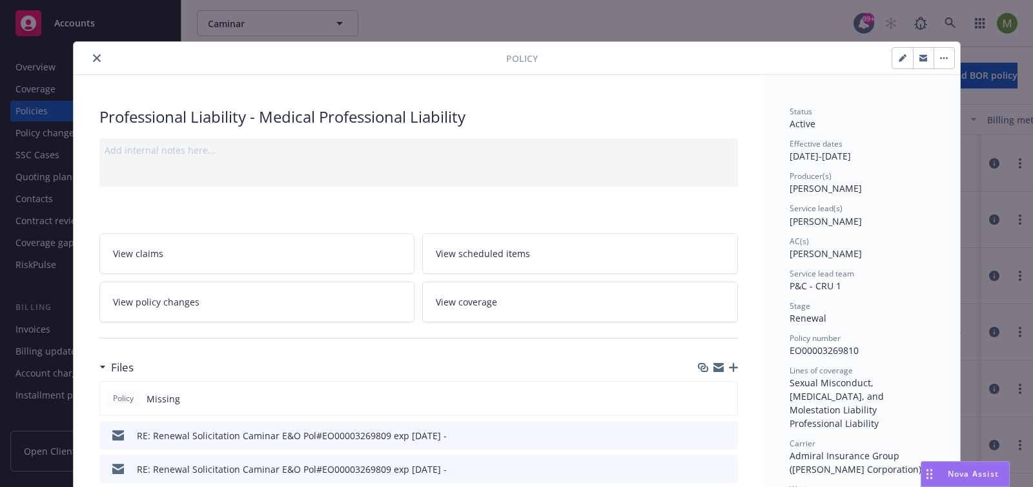
scroll to position [185, 0]
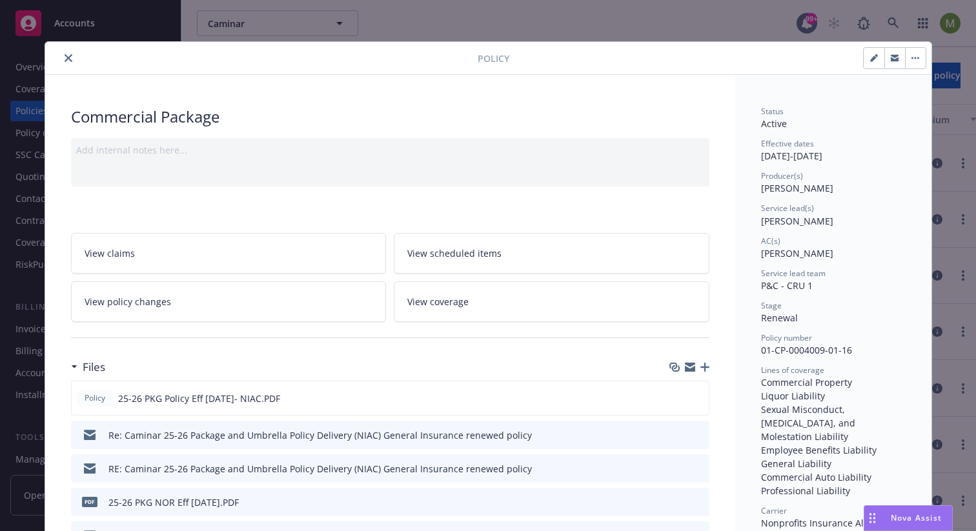
scroll to position [68, 0]
